Goal: Transaction & Acquisition: Purchase product/service

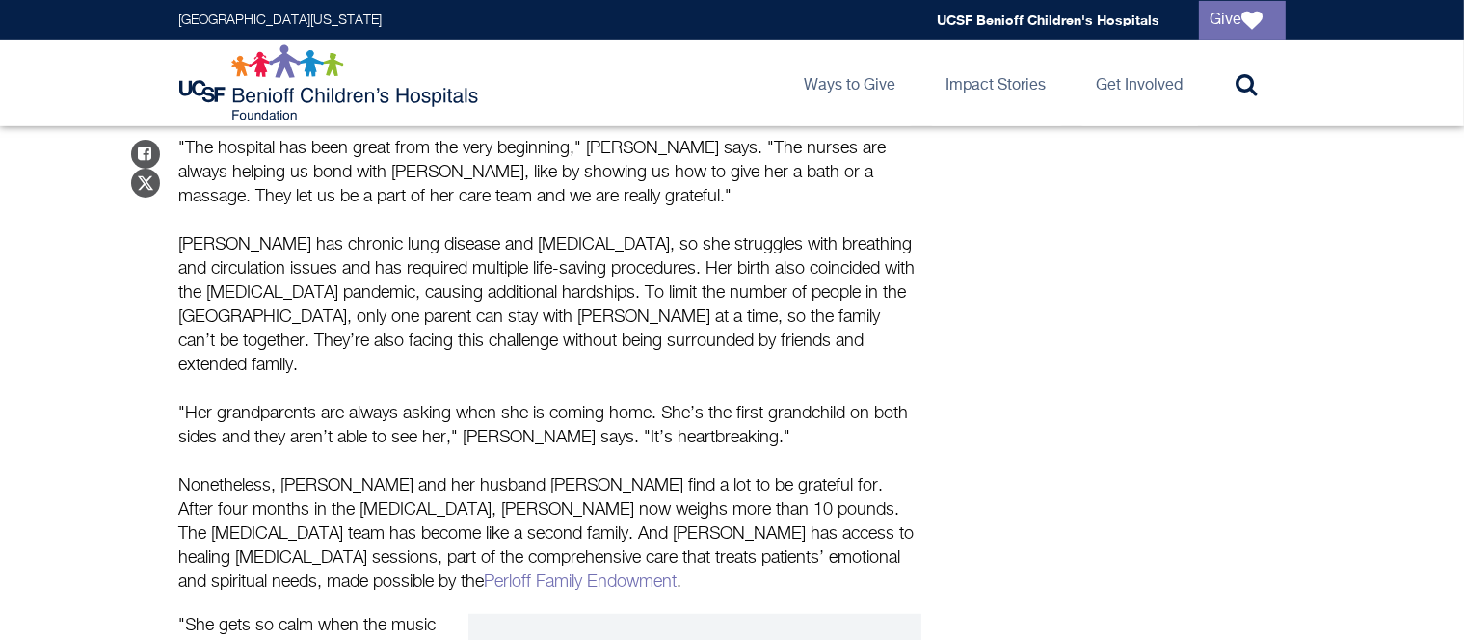
scroll to position [964, 0]
click at [677, 573] on link "Perloff Family Endowment" at bounding box center [581, 581] width 193 height 17
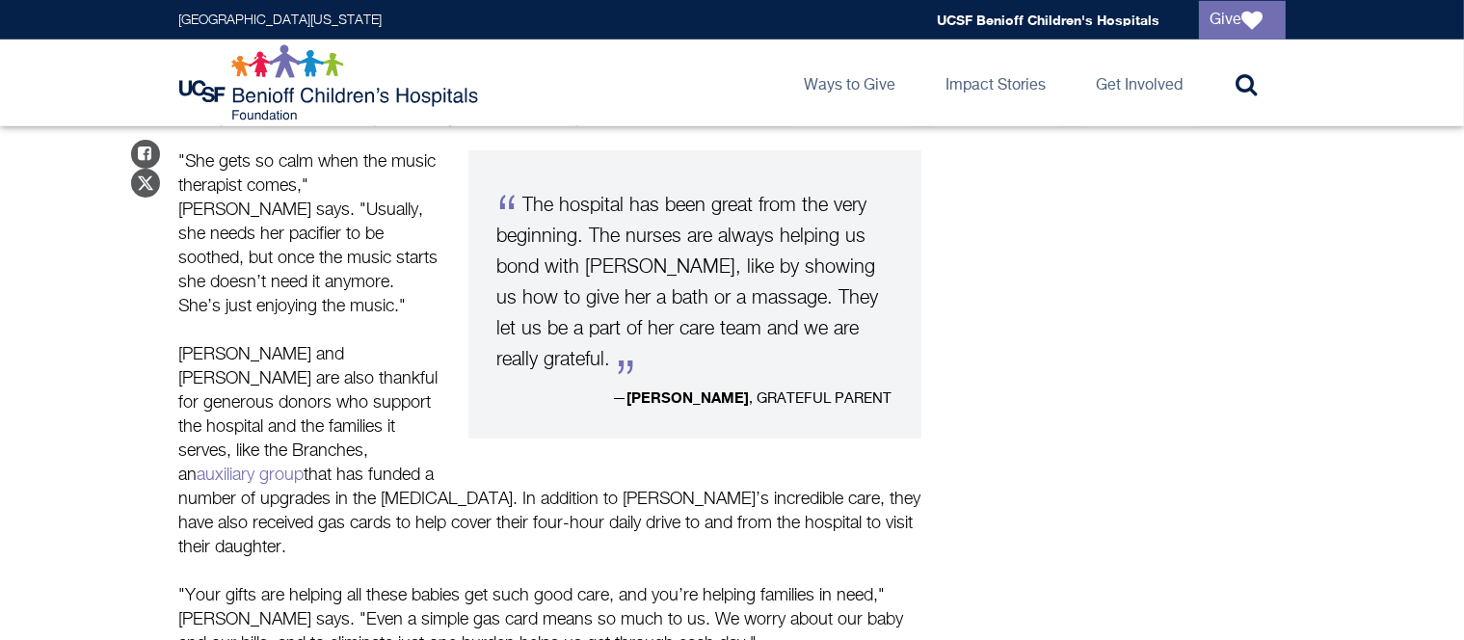
scroll to position [1426, 0]
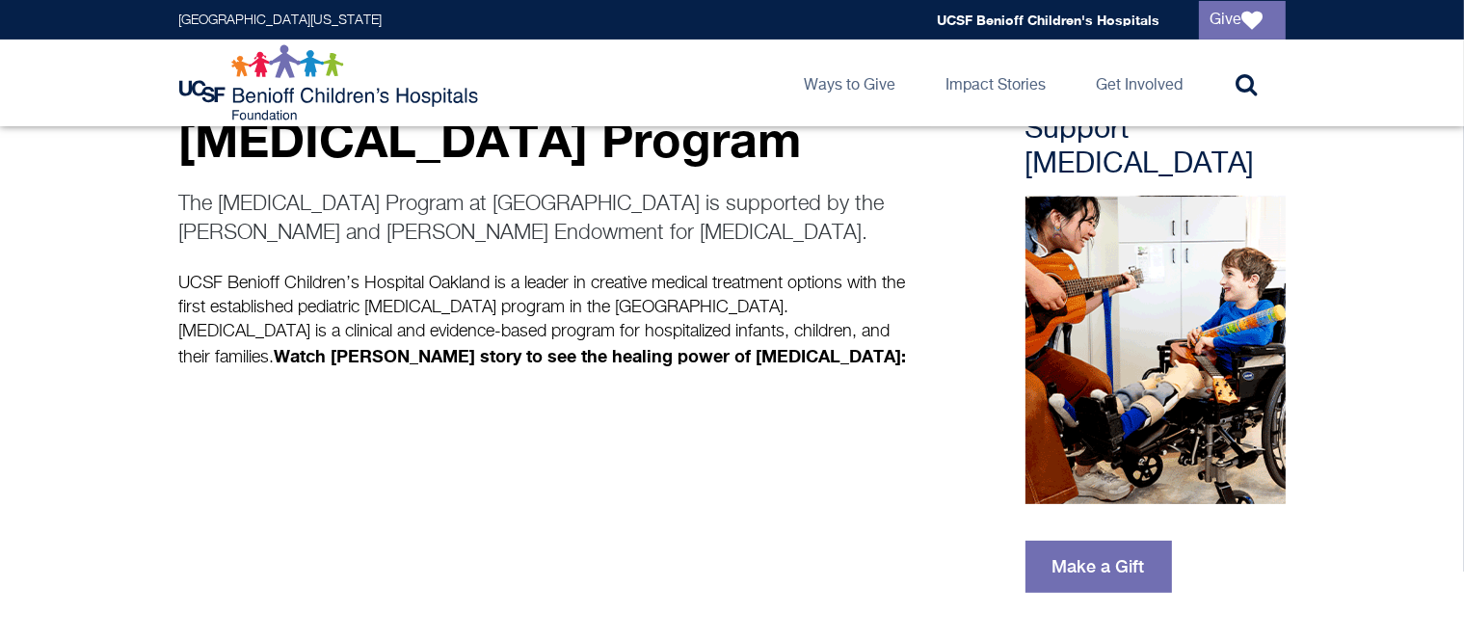
scroll to position [408, 0]
drag, startPoint x: 337, startPoint y: 230, endPoint x: 845, endPoint y: 235, distance: 507.9
click at [845, 235] on p "The [MEDICAL_DATA] Program at [GEOGRAPHIC_DATA] is supported by the [PERSON_NAM…" at bounding box center [550, 220] width 742 height 58
copy p "Laura and Gregg Perloff Endowment for Music Therapy"
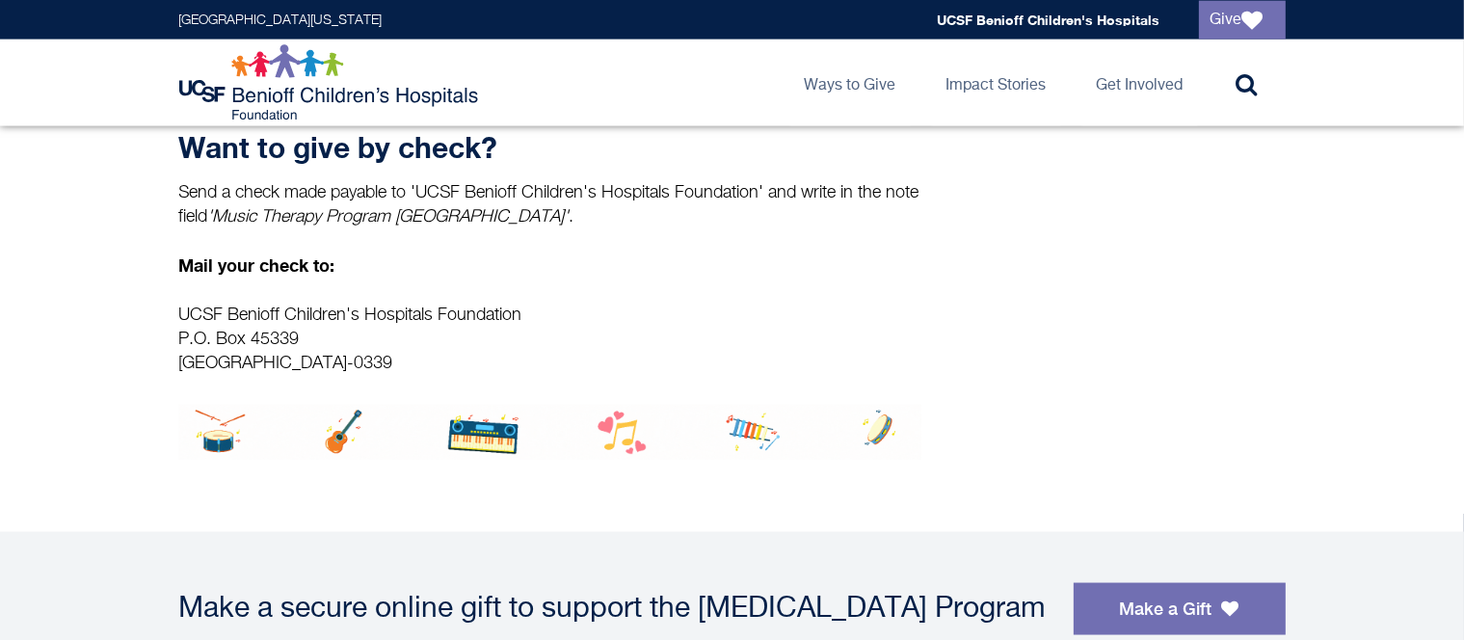
scroll to position [2670, 0]
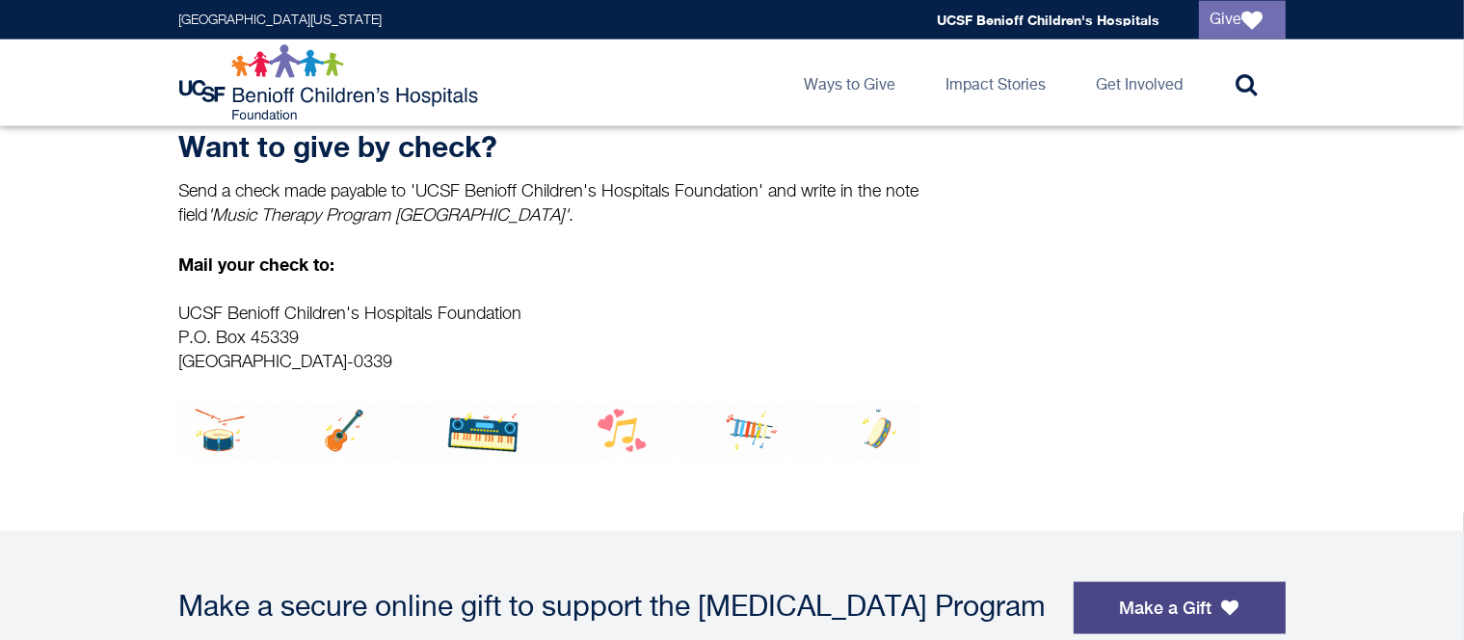
click at [1109, 582] on link "Make a Gift" at bounding box center [1179, 608] width 212 height 52
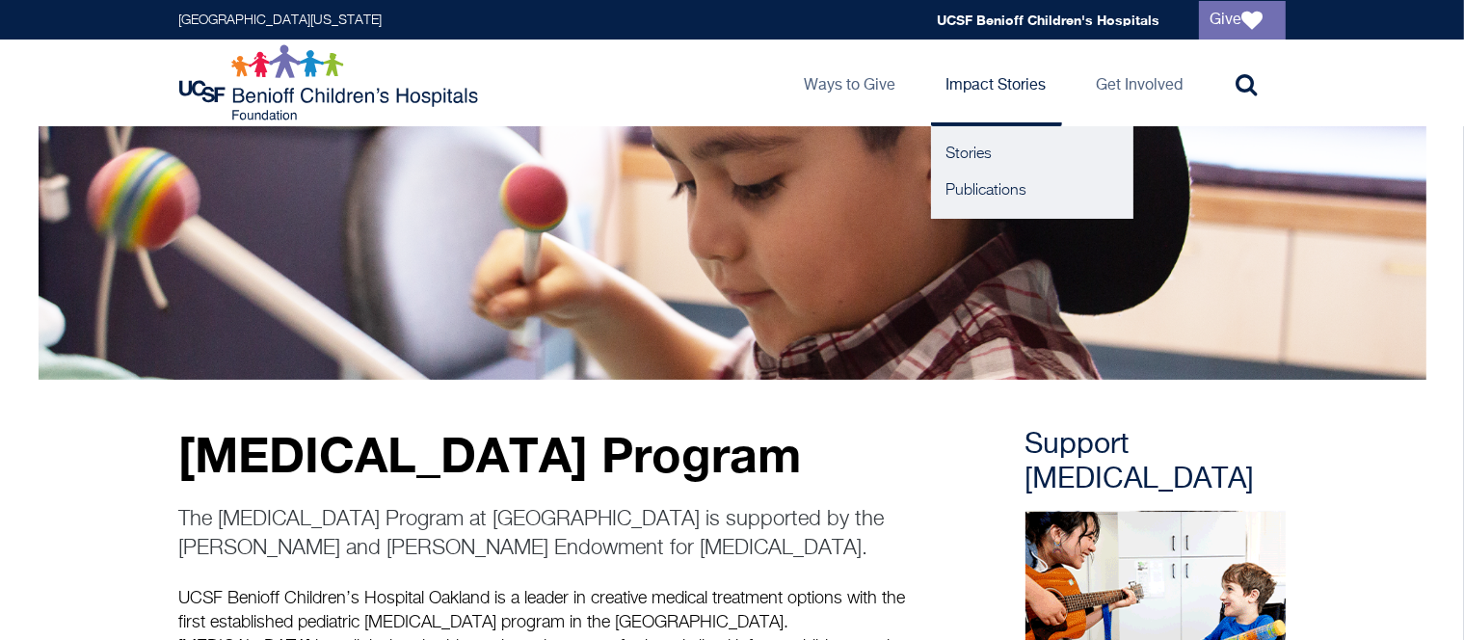
scroll to position [93, 0]
